Goal: Navigation & Orientation: Find specific page/section

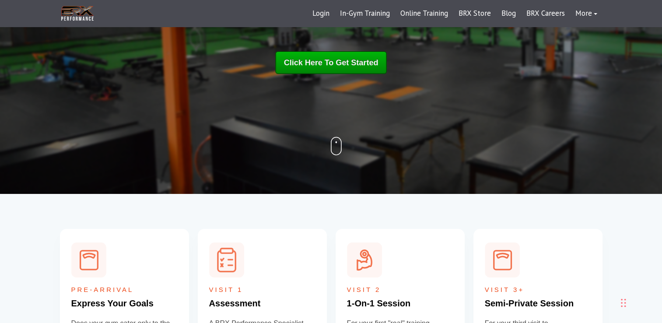
scroll to position [88, 0]
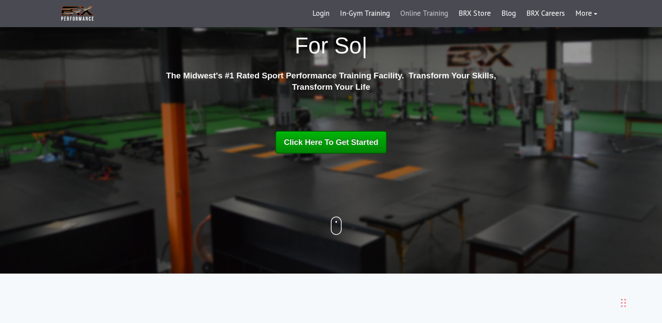
click at [429, 12] on link "Online Training" at bounding box center [424, 13] width 58 height 21
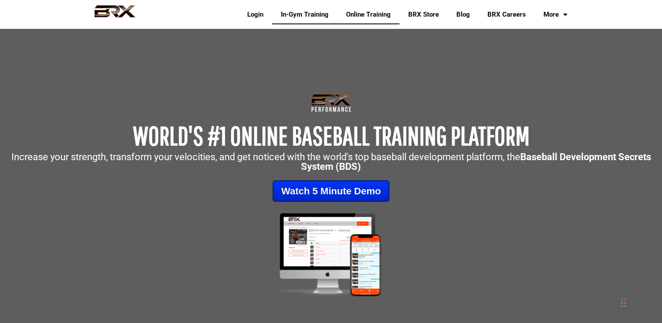
click at [298, 16] on link "In-Gym Training" at bounding box center [304, 14] width 65 height 20
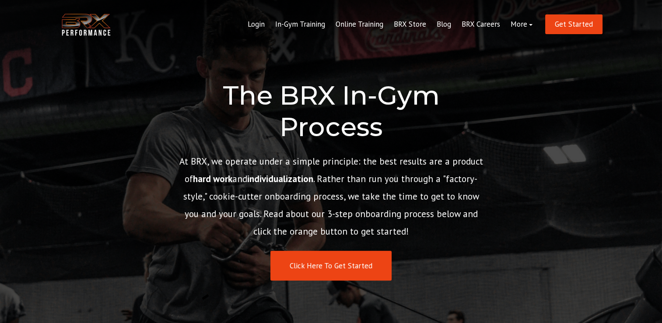
click at [352, 16] on link "Online Training" at bounding box center [360, 24] width 58 height 21
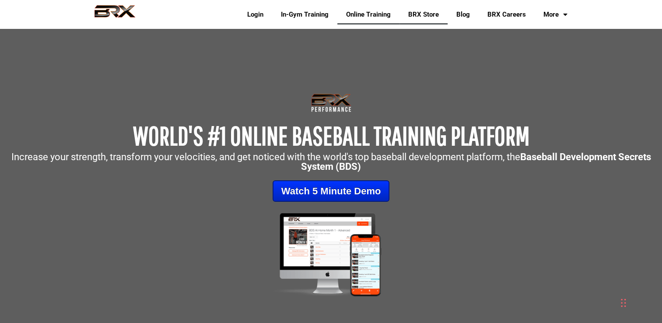
click at [420, 12] on link "BRX Store" at bounding box center [424, 14] width 48 height 20
